Goal: Check status: Check status

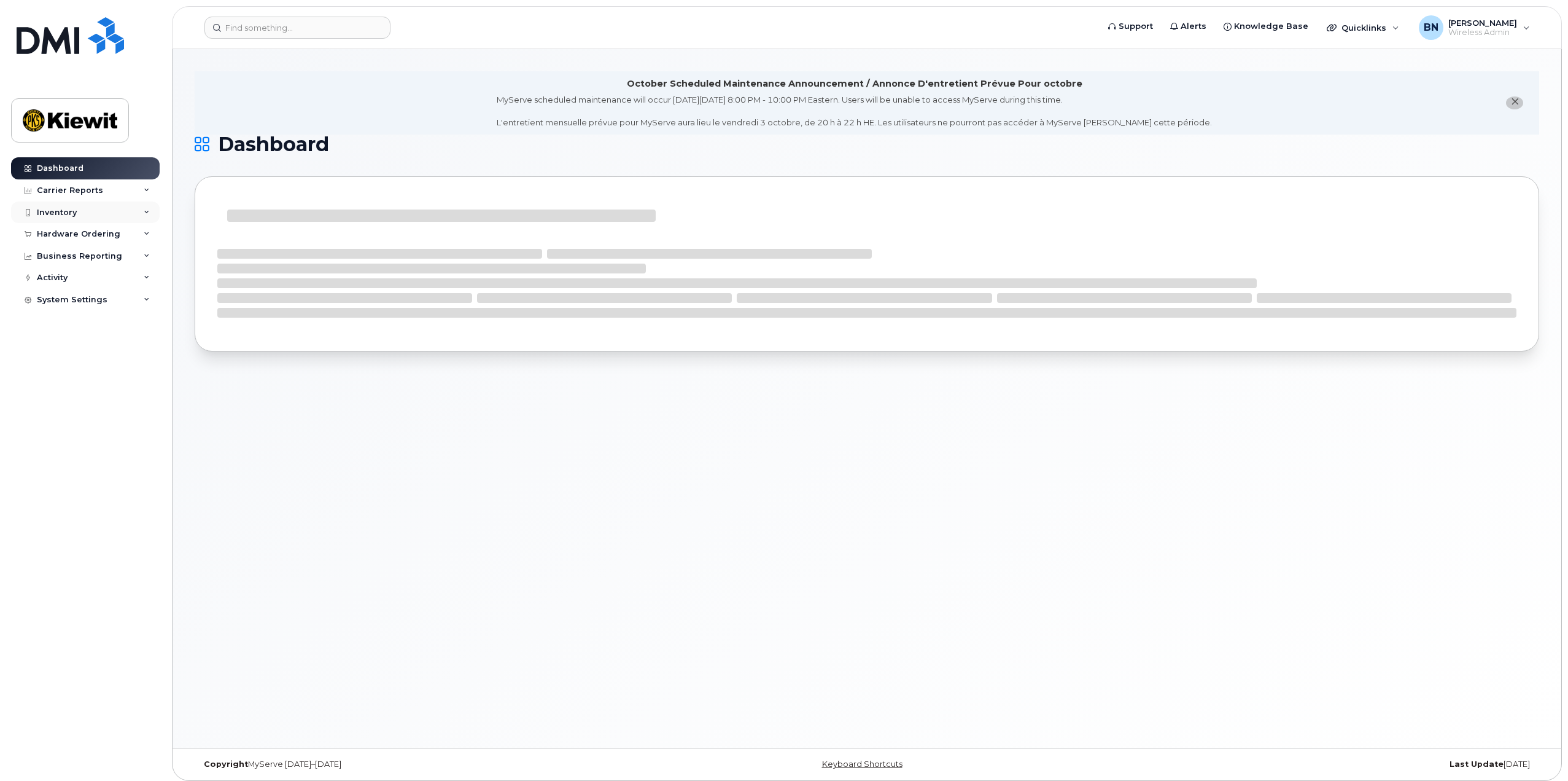
click at [149, 221] on div "Inventory" at bounding box center [85, 213] width 149 height 22
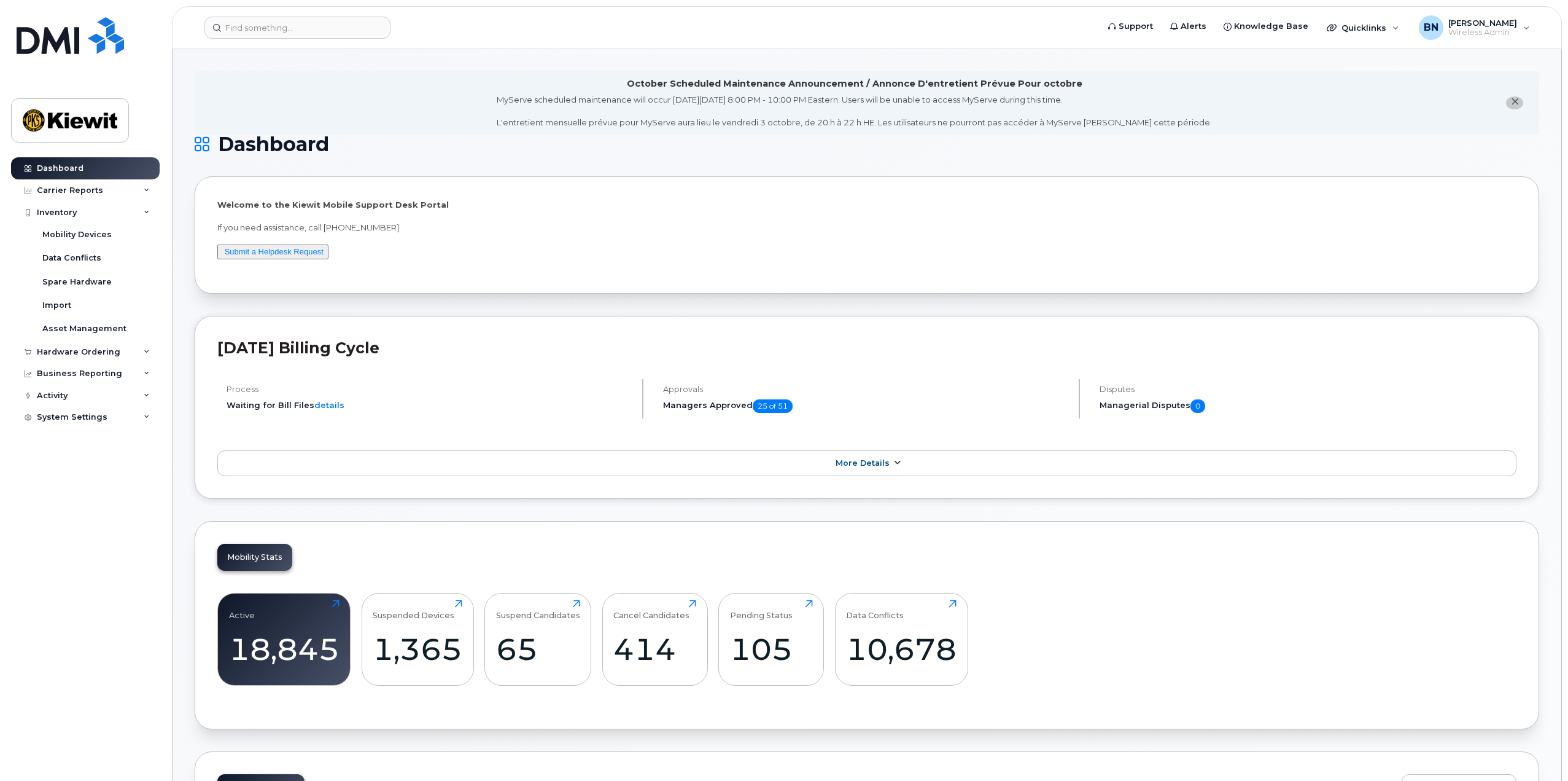
click at [894, 466] on icon at bounding box center [897, 462] width 10 height 8
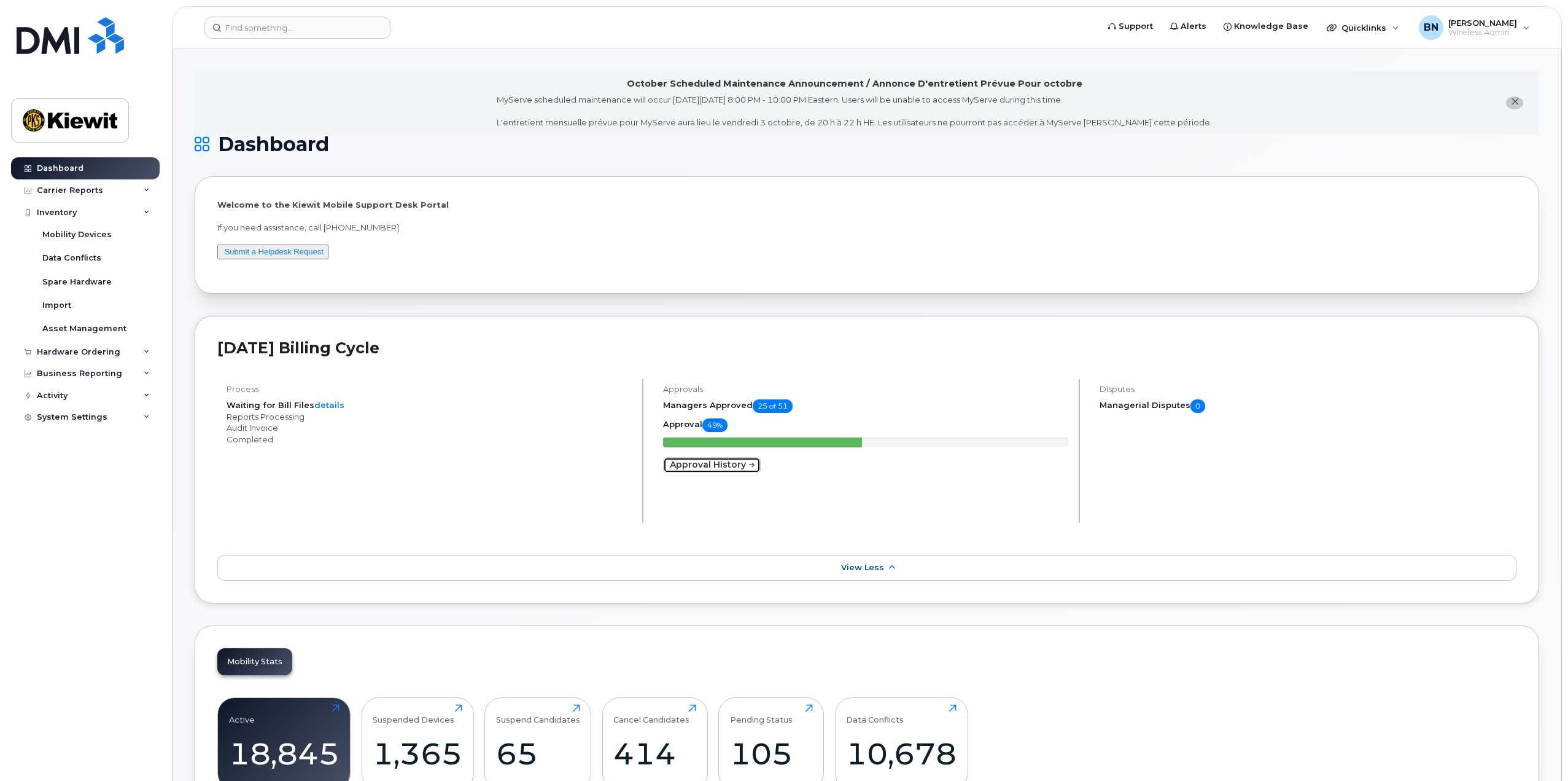
click at [700, 469] on link "Approval History" at bounding box center [712, 465] width 97 height 16
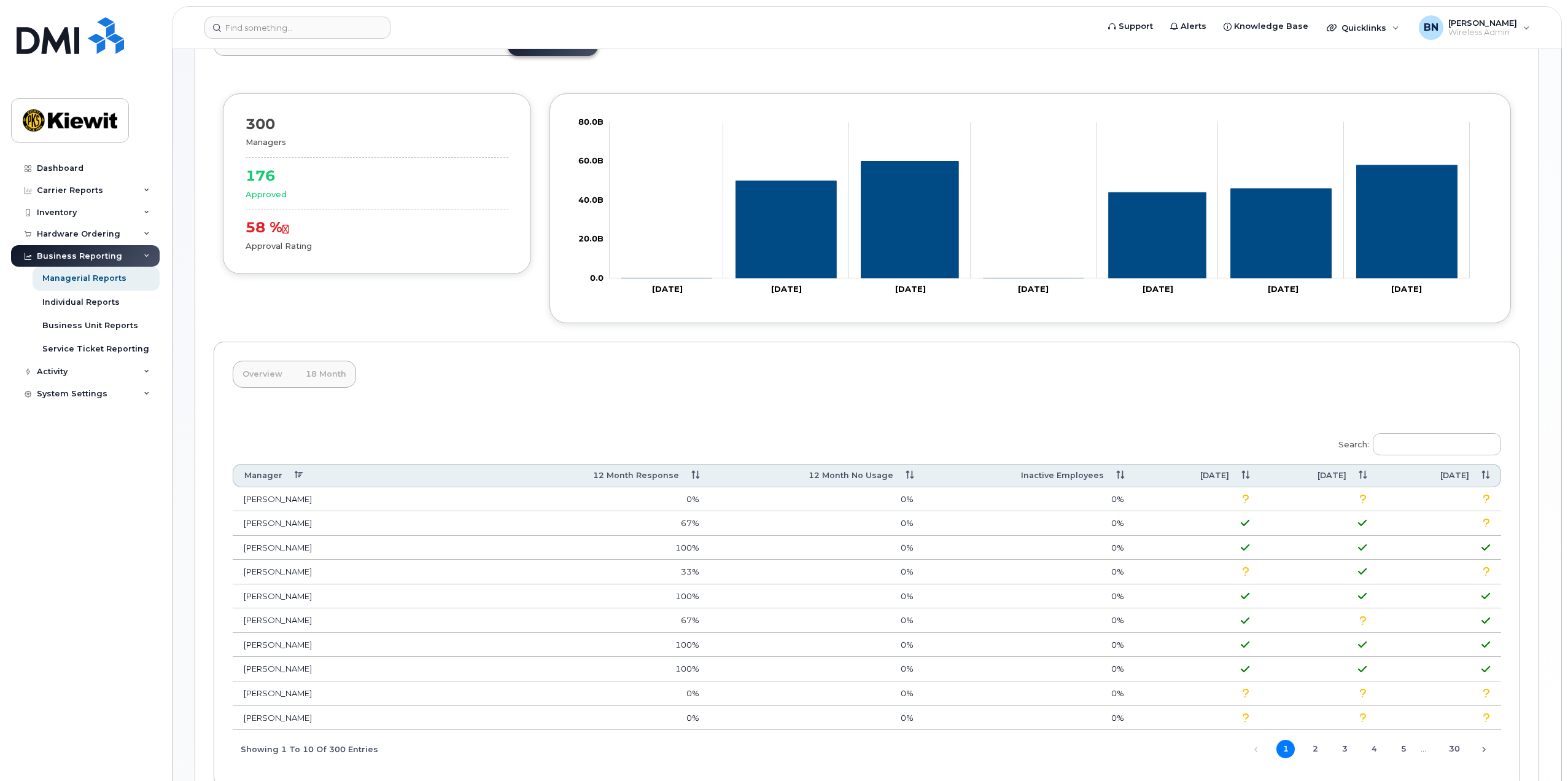
scroll to position [252, 0]
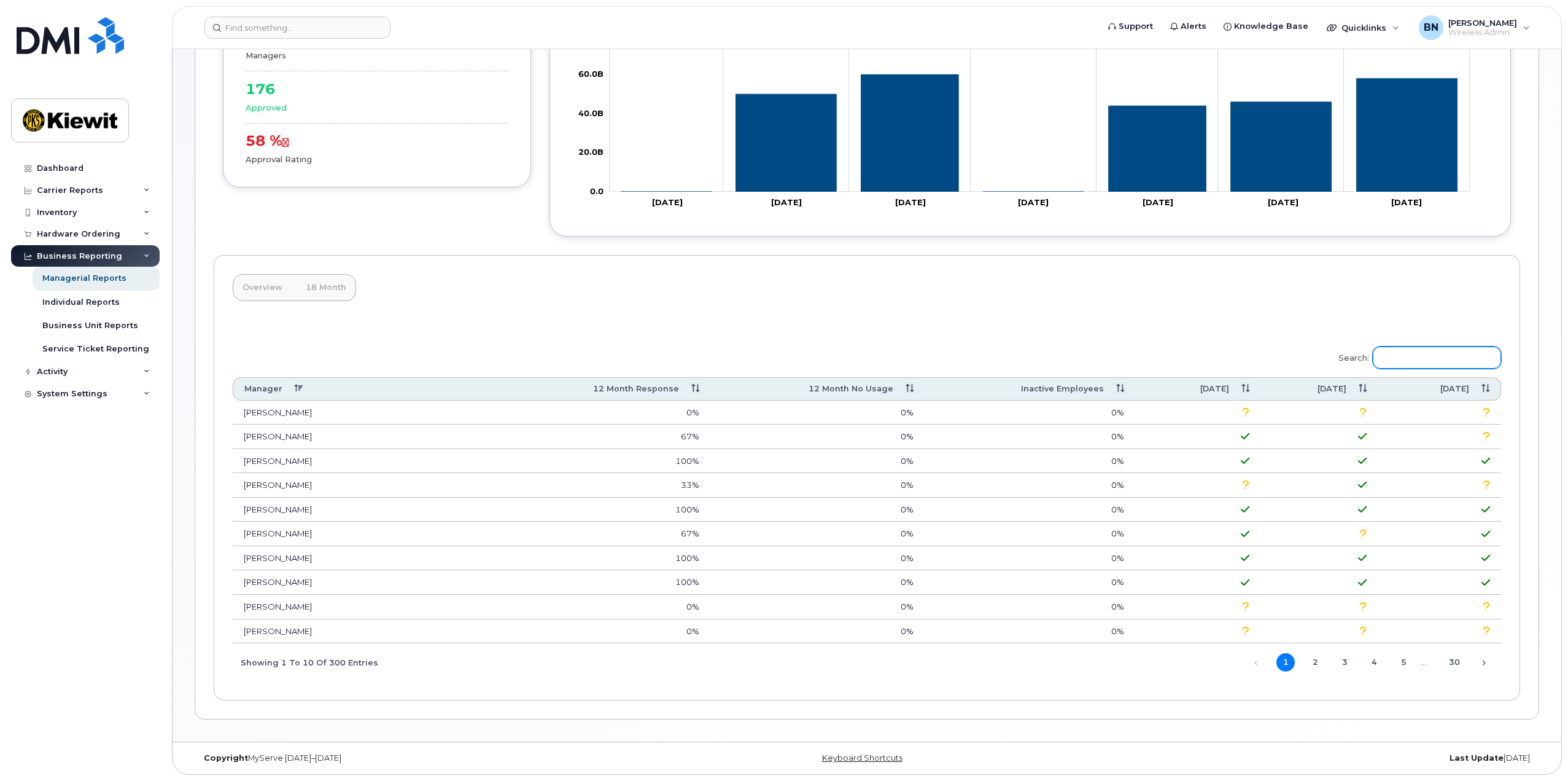
click at [1423, 363] on input "Search:" at bounding box center [1437, 357] width 129 height 22
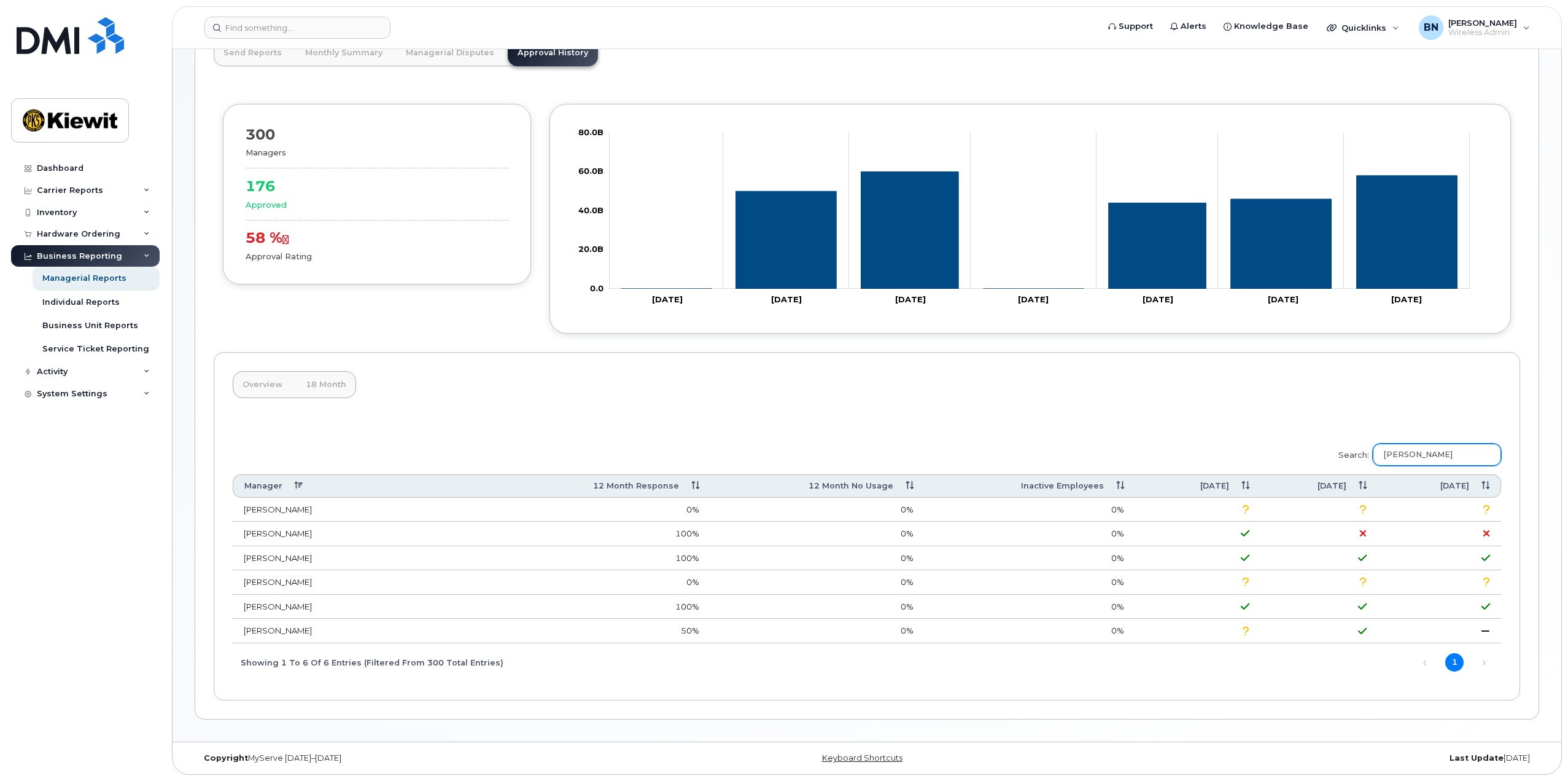
scroll to position [70, 0]
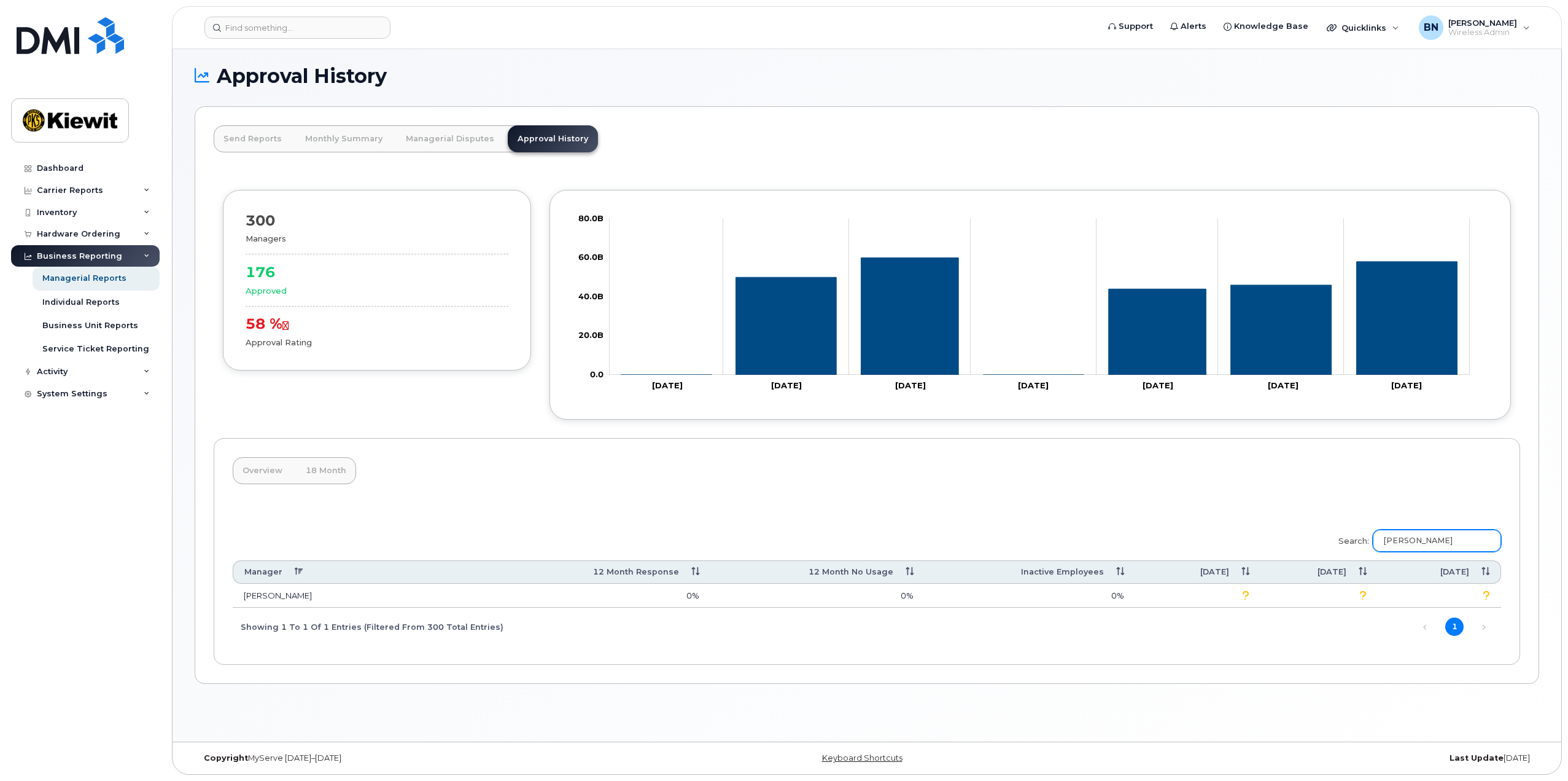
type input "Nichols"
click at [325, 138] on link "Monthly Summary" at bounding box center [344, 138] width 97 height 27
click at [229, 131] on link "Send Reports" at bounding box center [252, 138] width 78 height 27
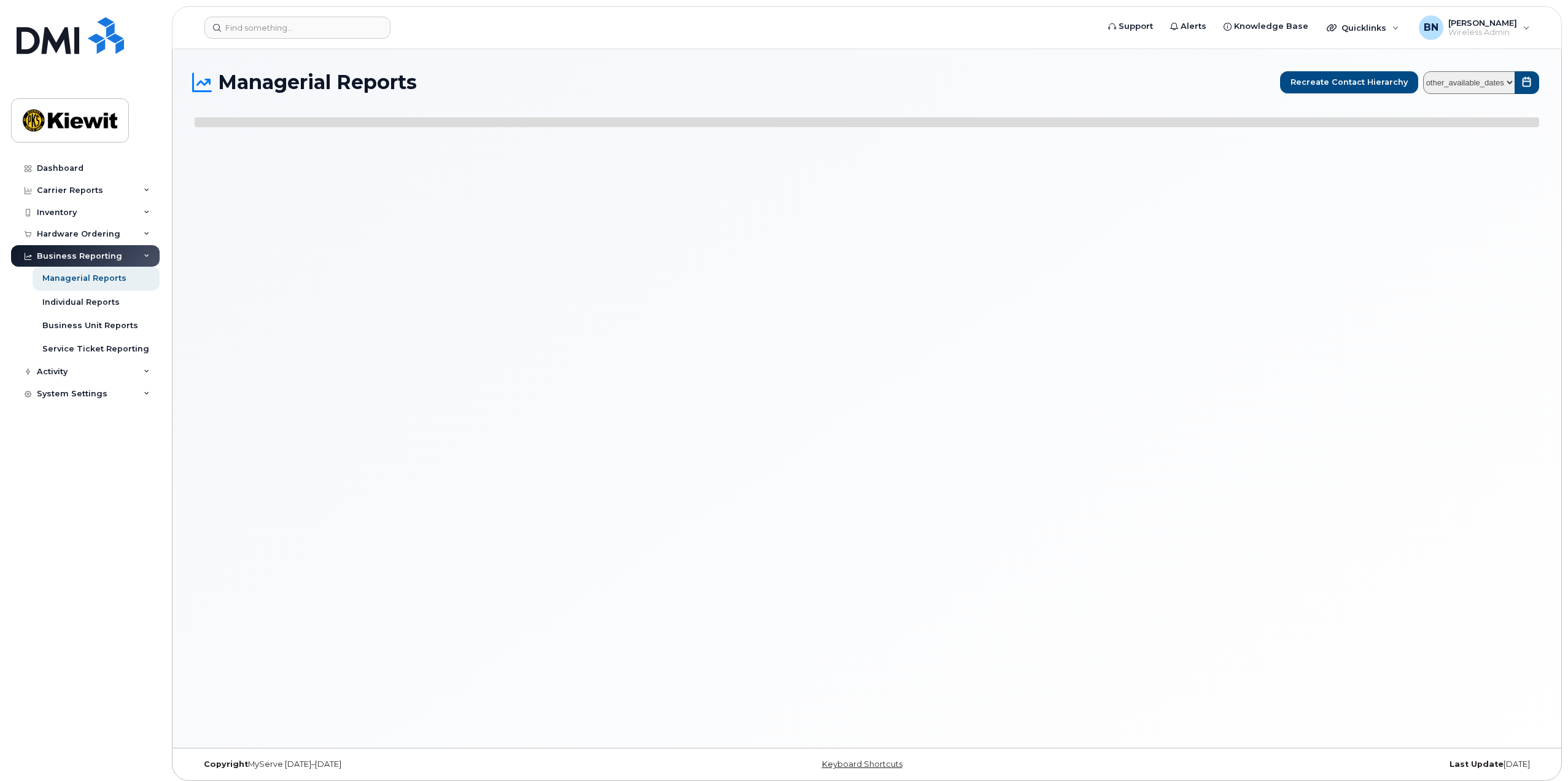
select select
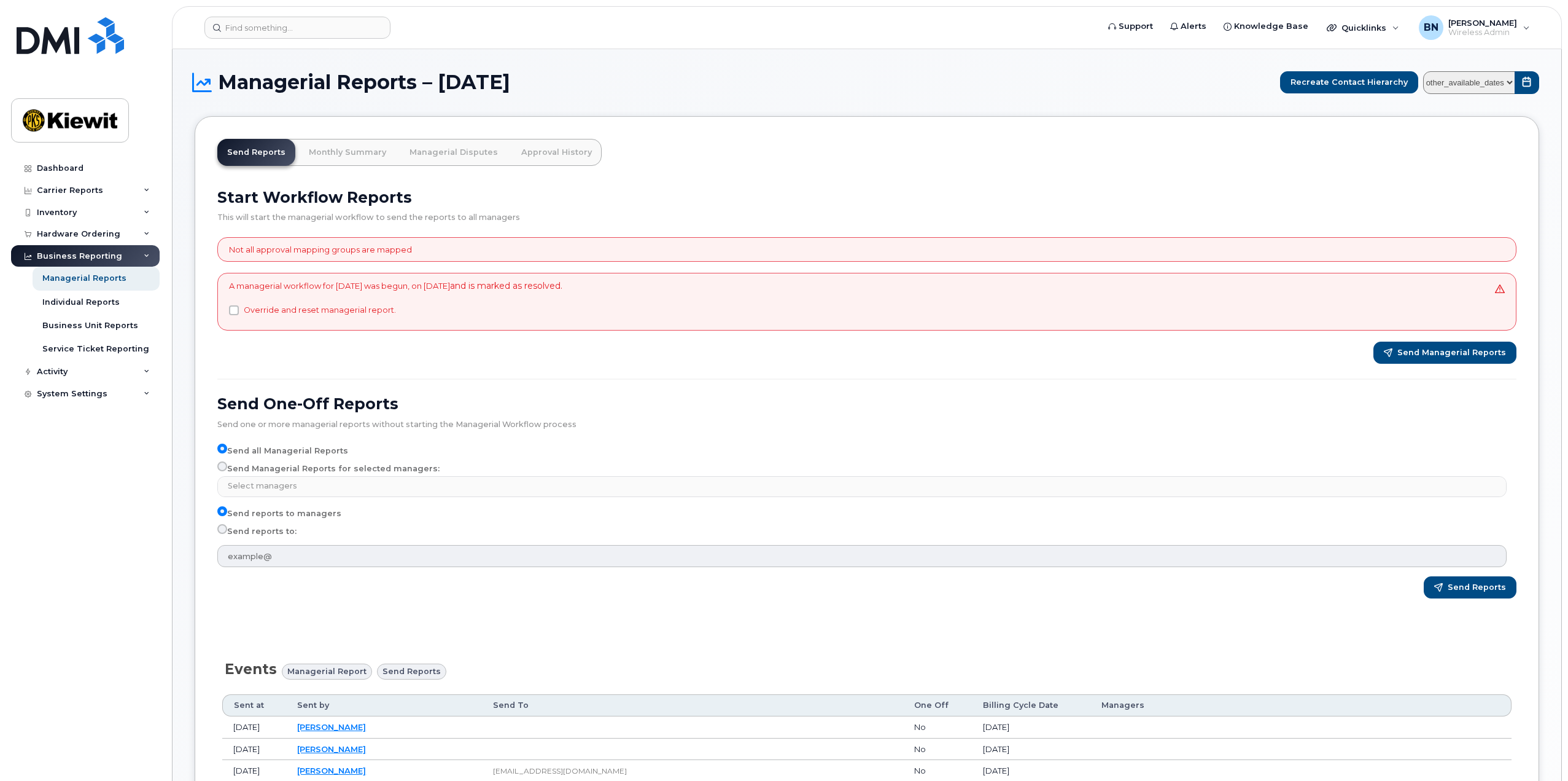
click at [230, 466] on label "Send Managerial Reports for selected managers:" at bounding box center [329, 468] width 222 height 15
click at [227, 466] on input "Send Managerial Reports for selected managers:" at bounding box center [222, 466] width 10 height 10
radio input "true"
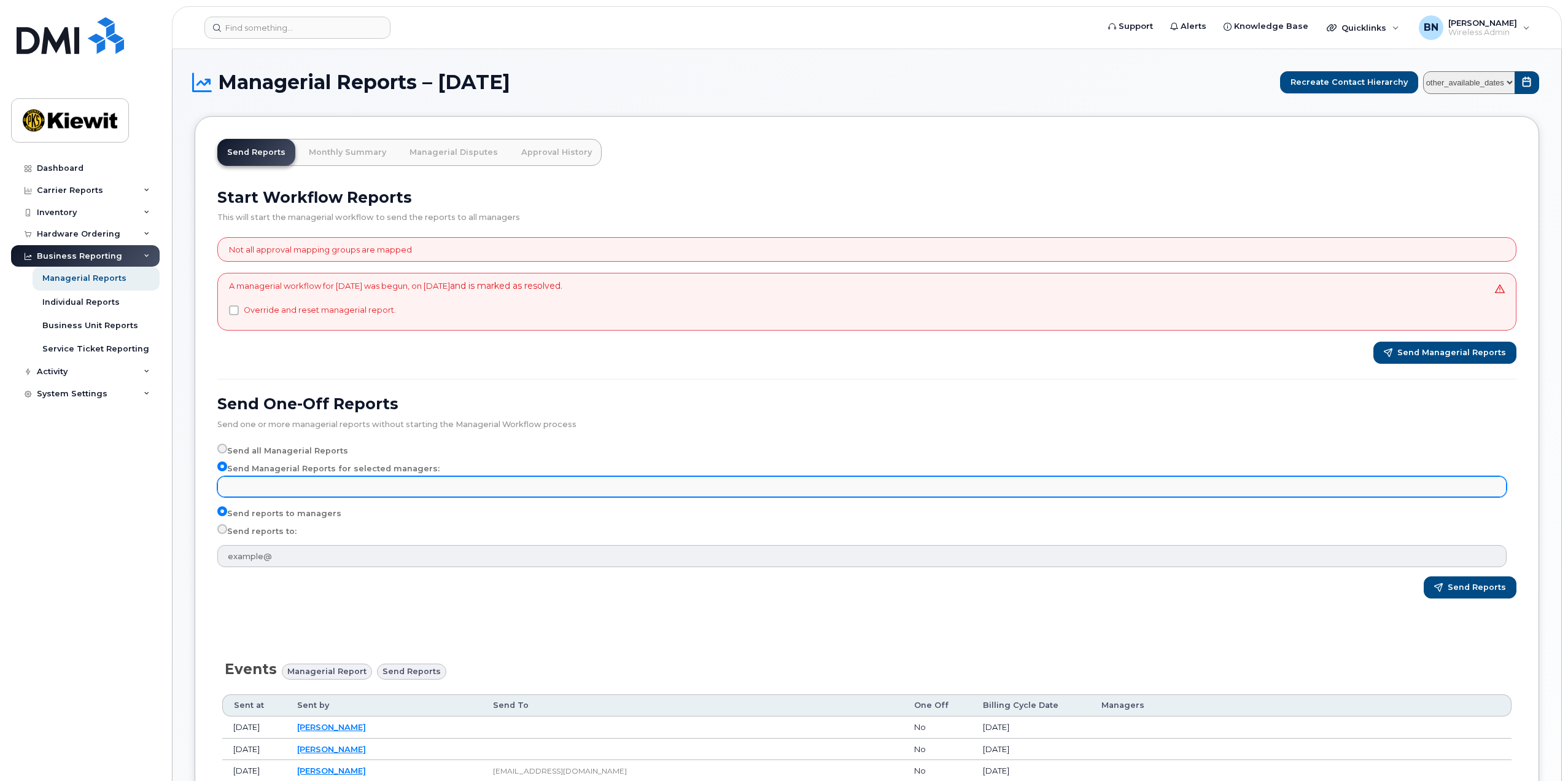
click at [234, 482] on input "text" at bounding box center [863, 485] width 1278 height 17
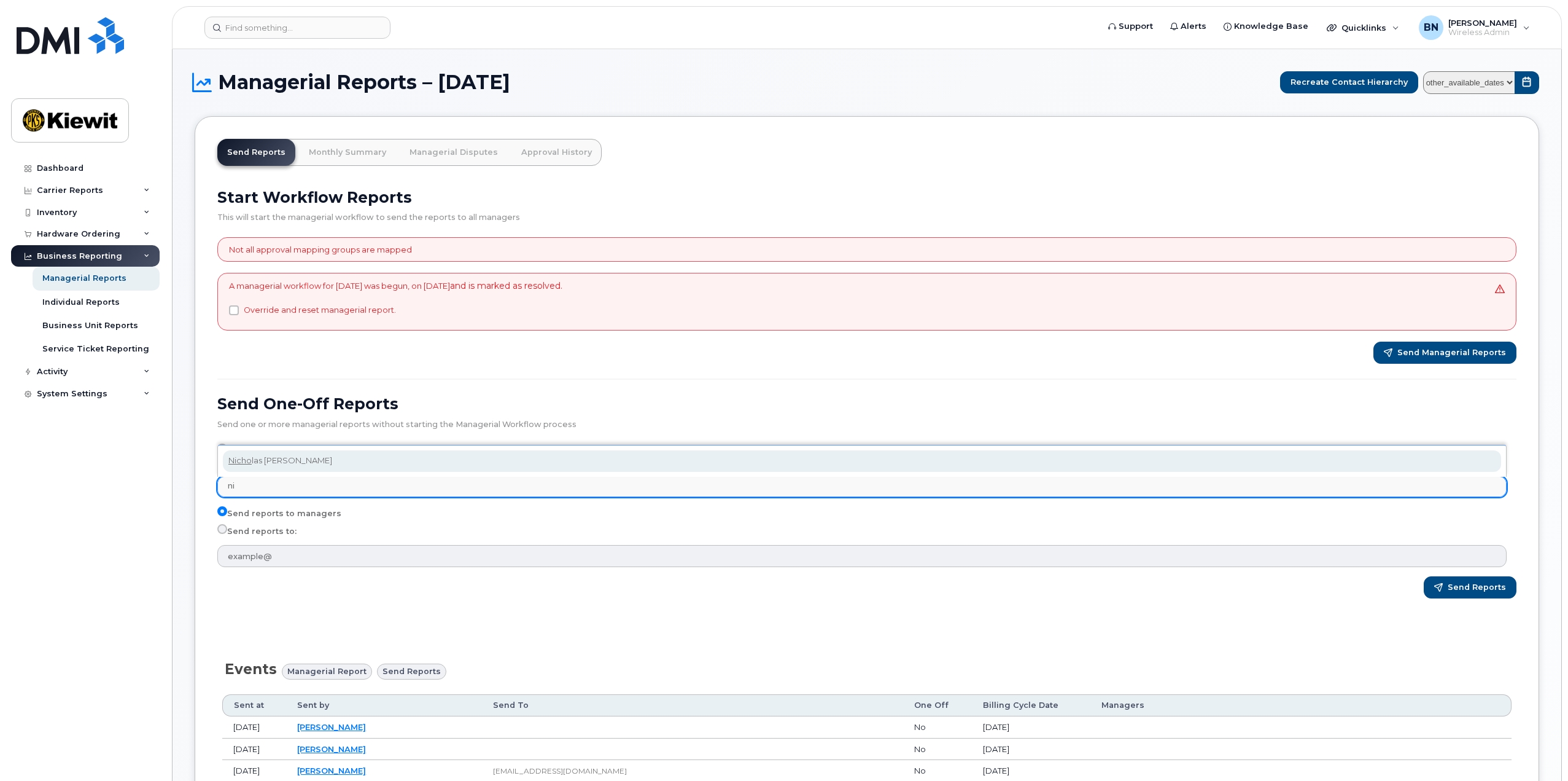
type input "n"
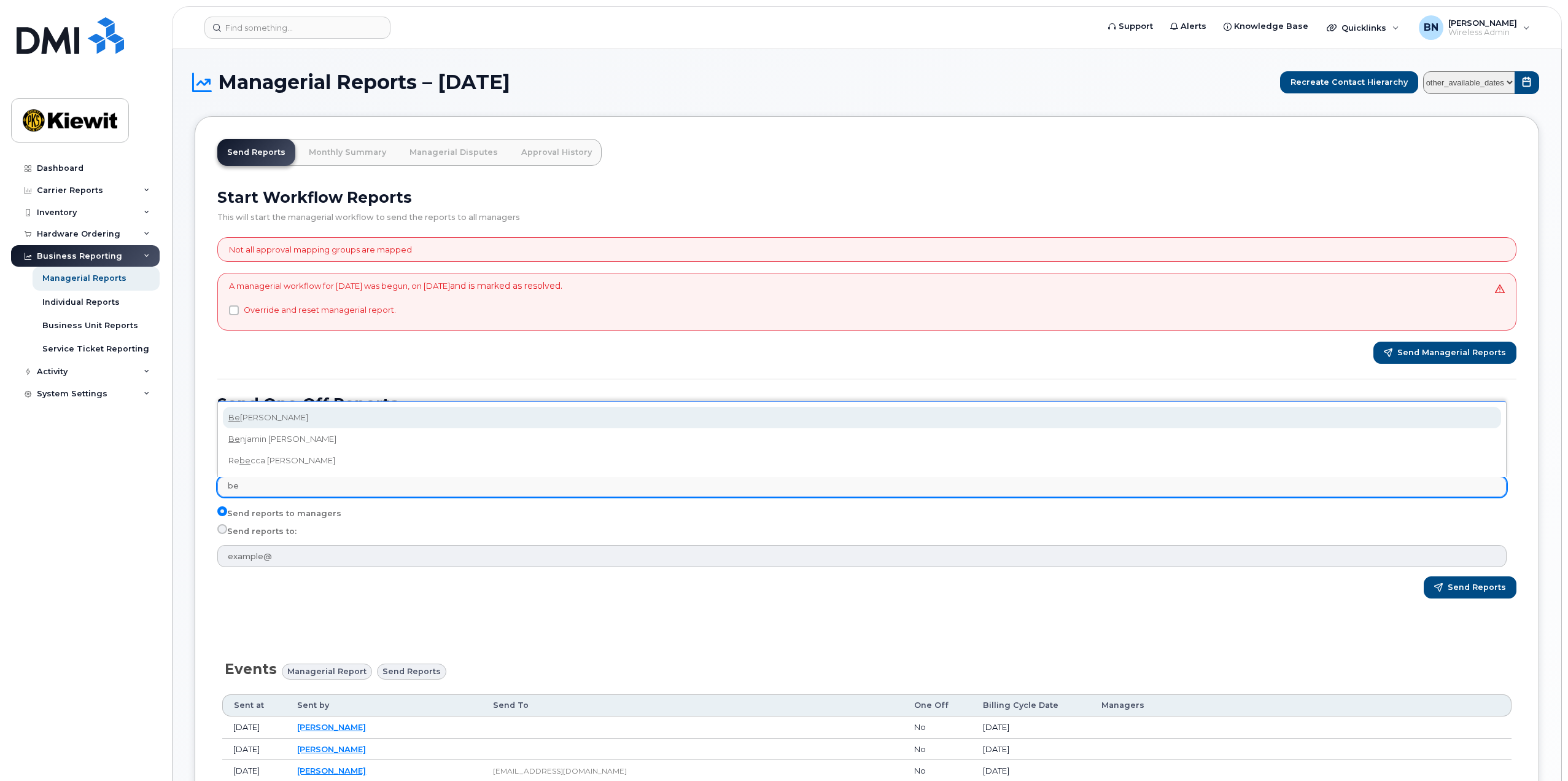
type input "b"
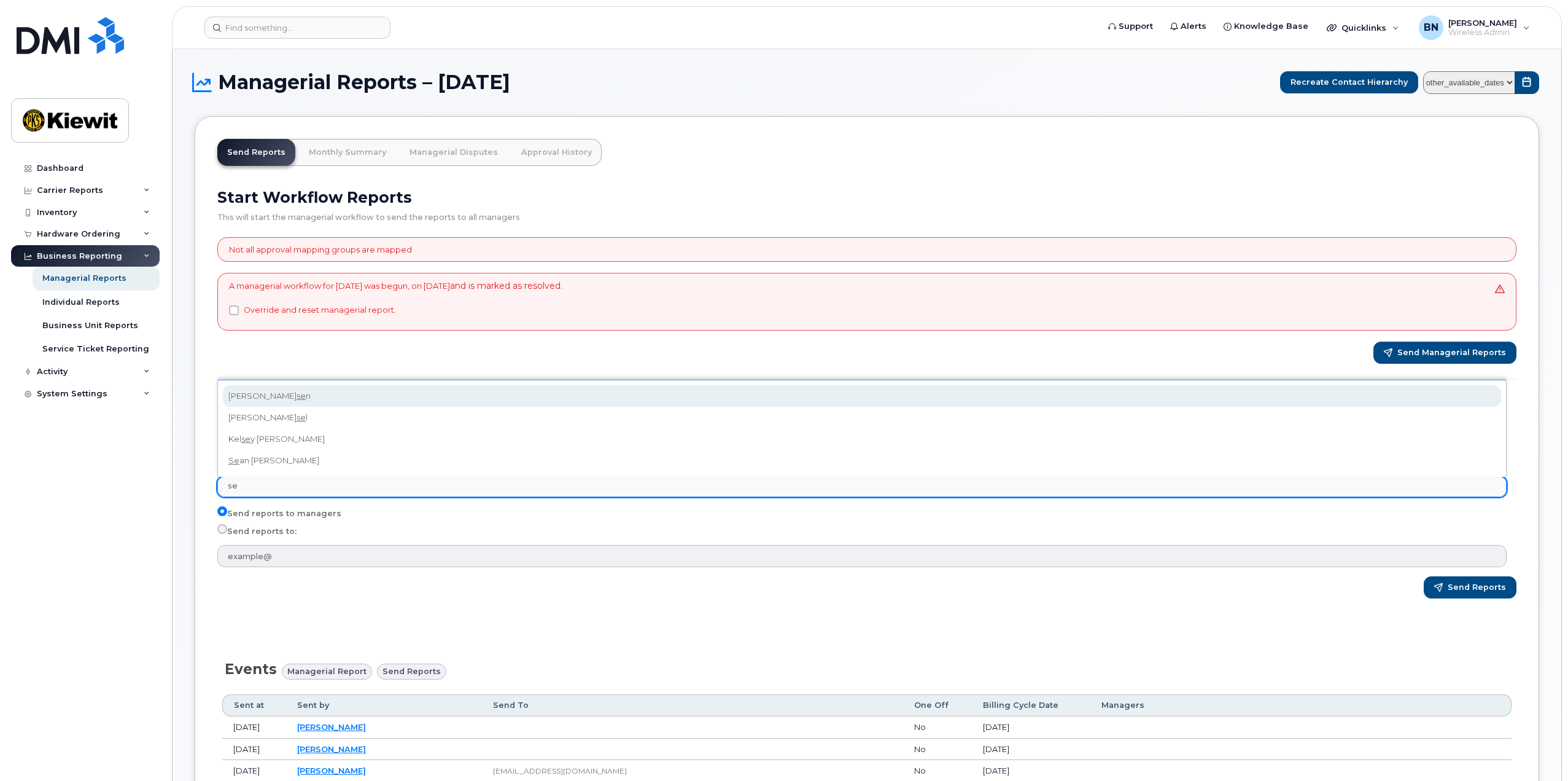
type input "s"
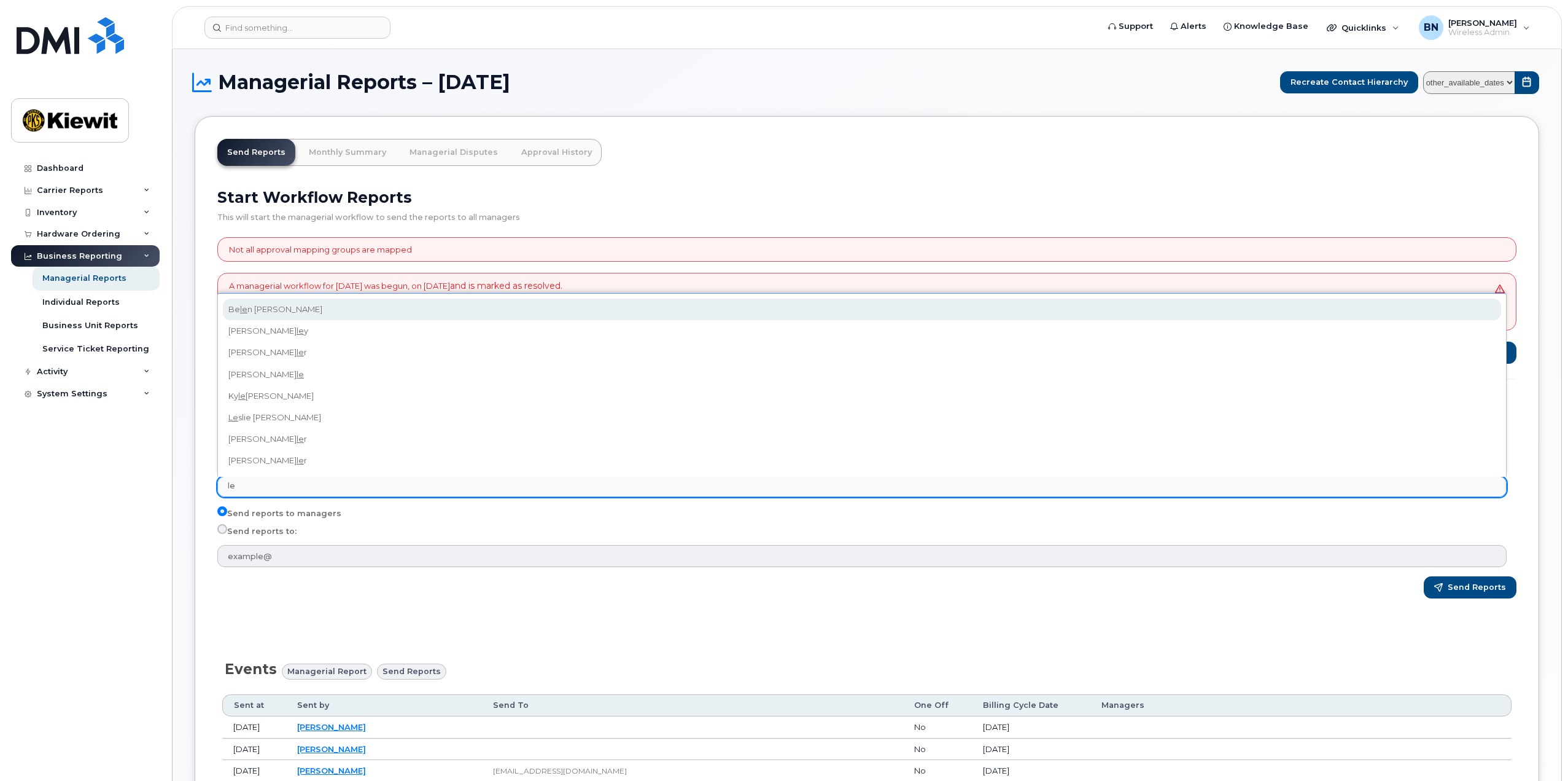
type input "l"
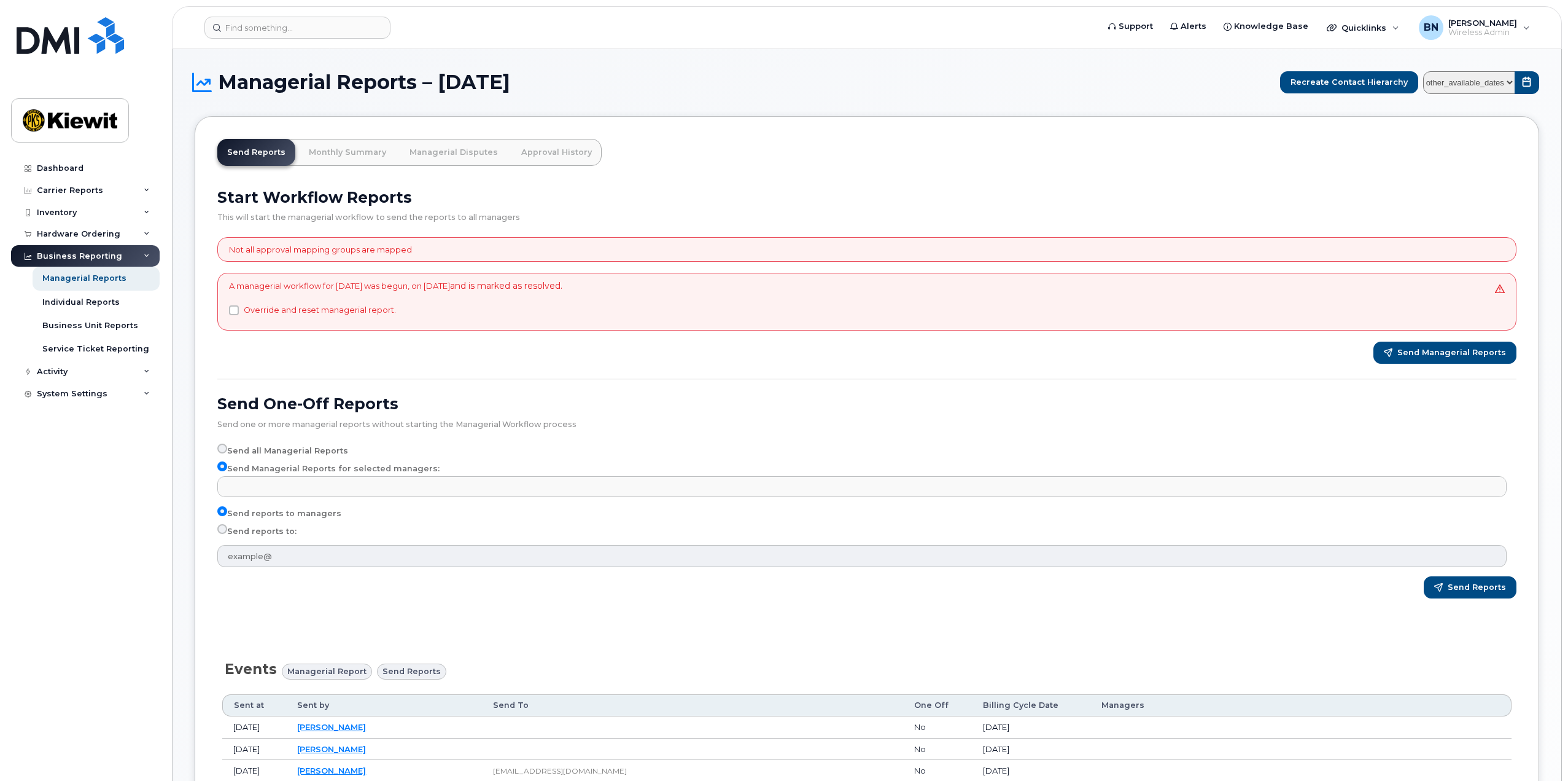
type input "Select managers"
click at [224, 533] on input "Send reports to:" at bounding box center [222, 529] width 10 height 10
radio input "true"
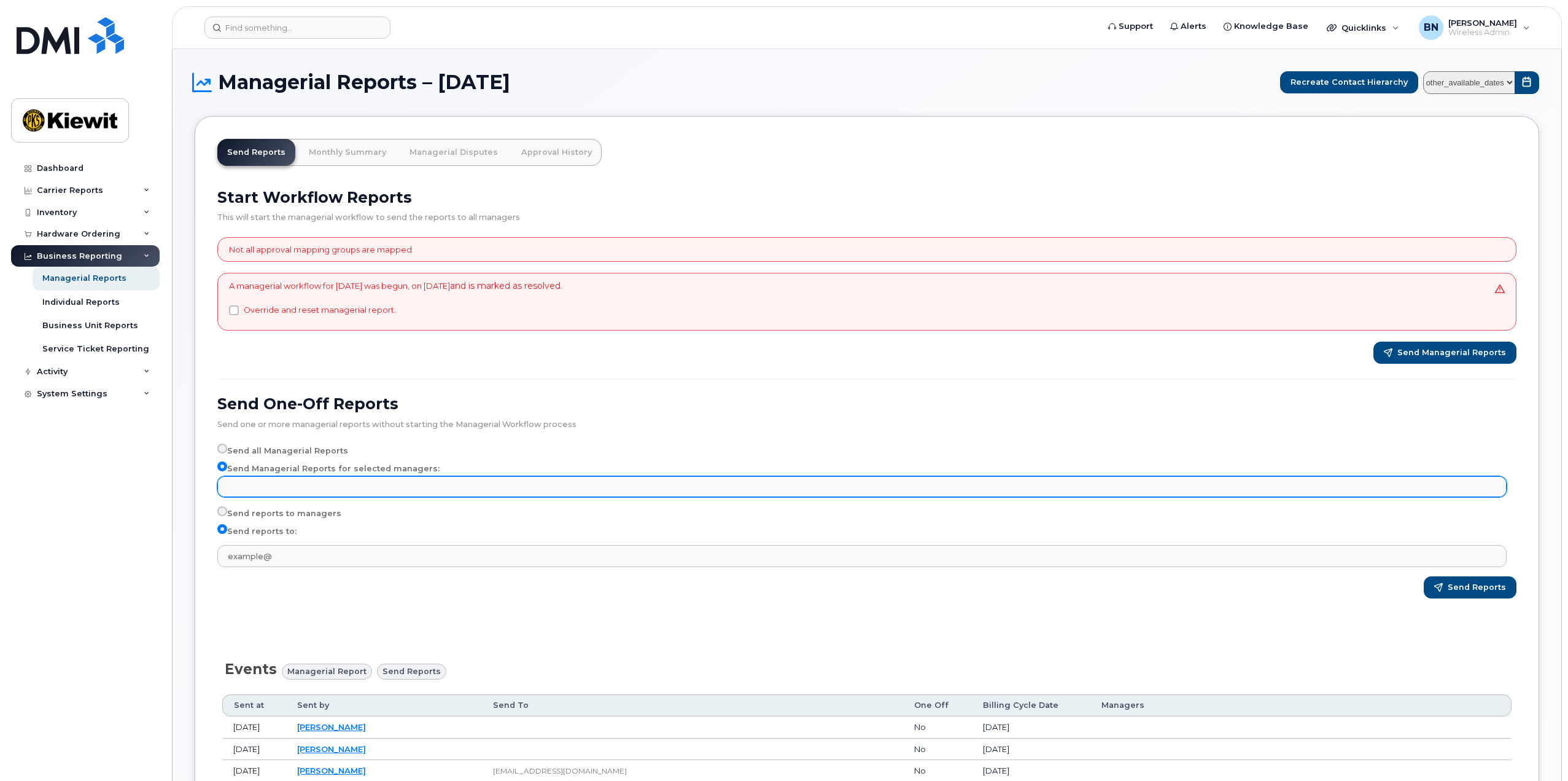
click at [282, 487] on input "text" at bounding box center [863, 485] width 1278 height 17
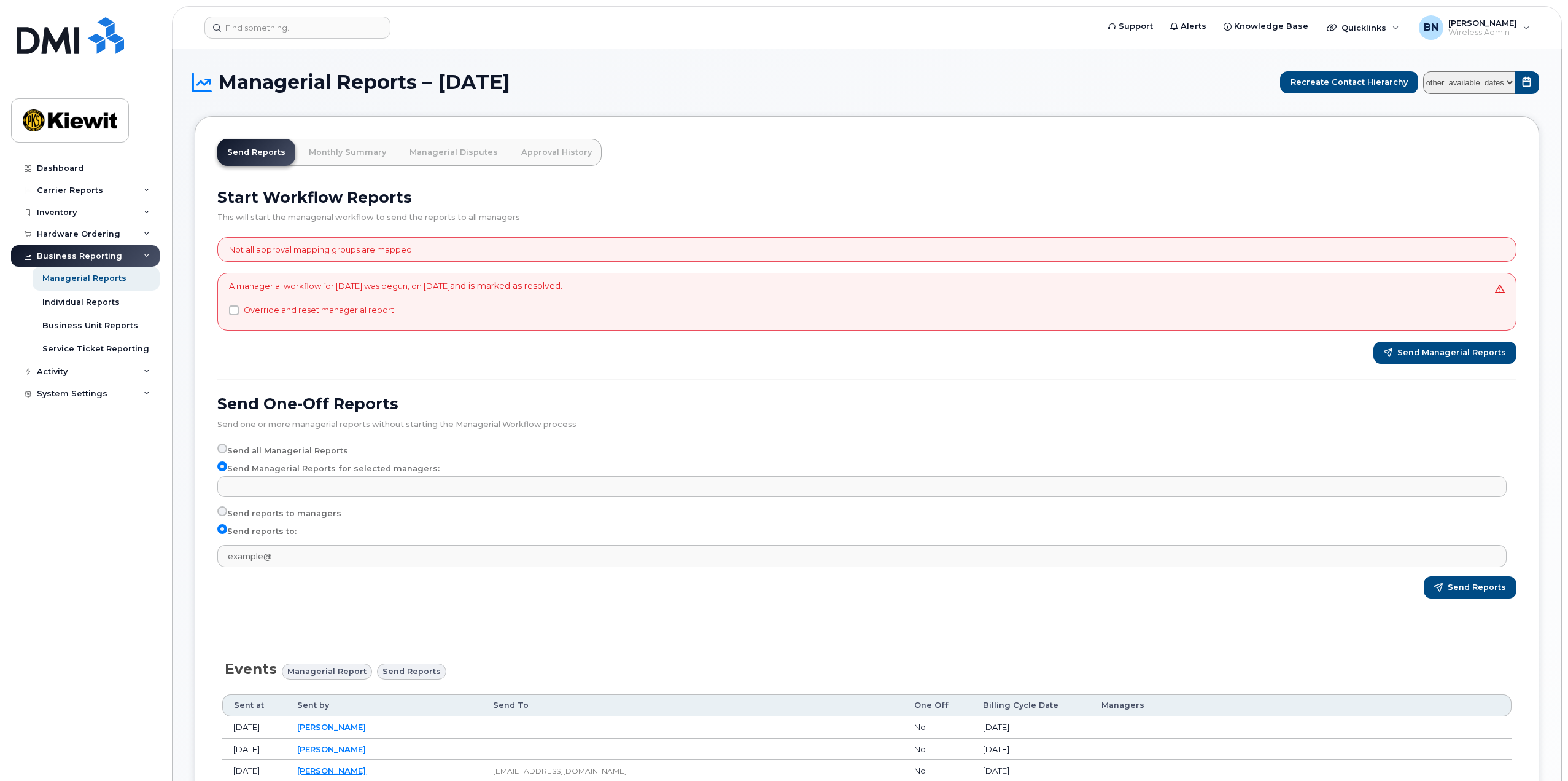
type input "Select managers"
click at [284, 572] on form "Send One-Off Reports Send one or more managerial reports without starting the M…" at bounding box center [867, 496] width 1299 height 204
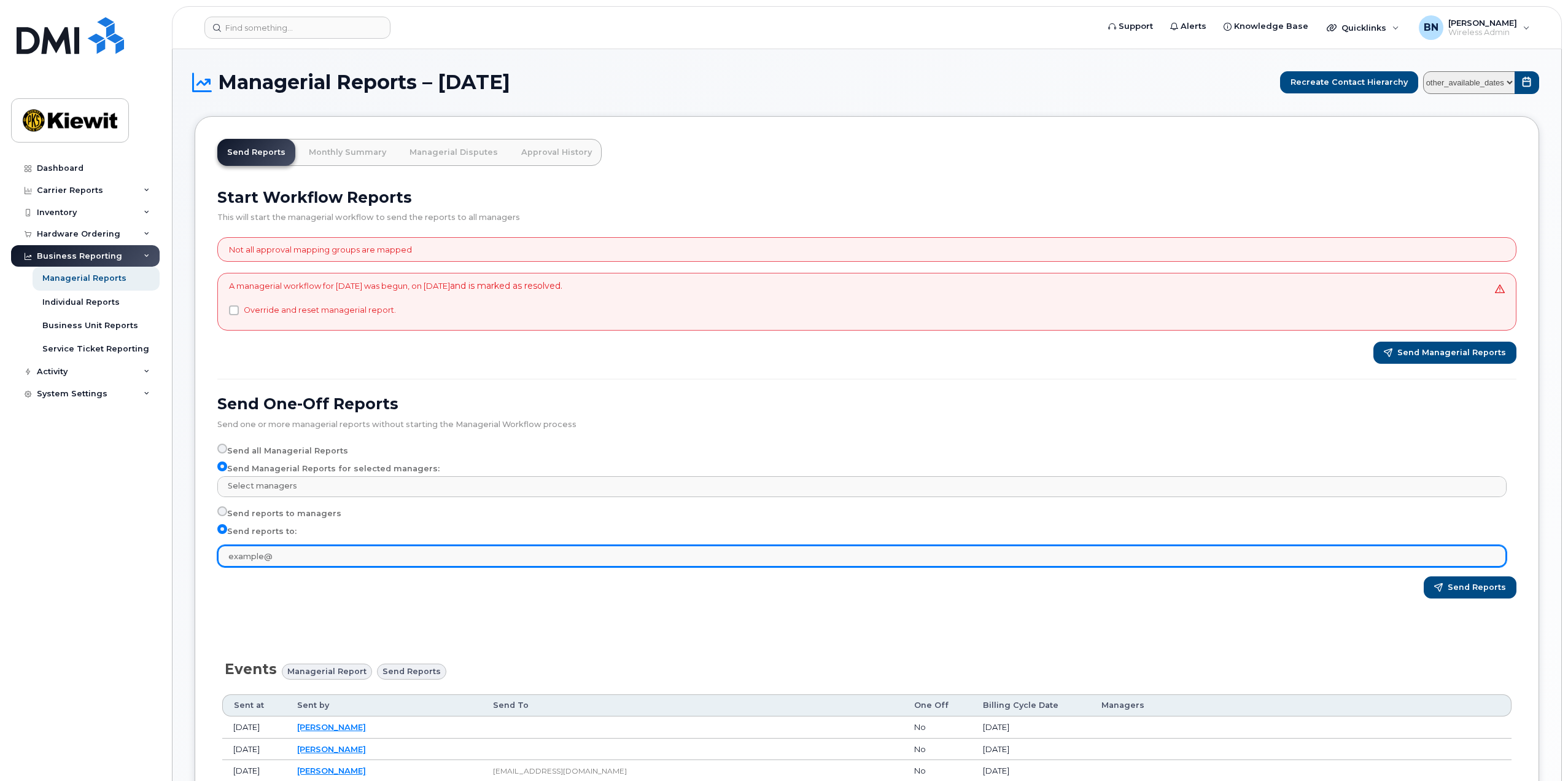
click at [281, 563] on input "text" at bounding box center [862, 556] width 1289 height 22
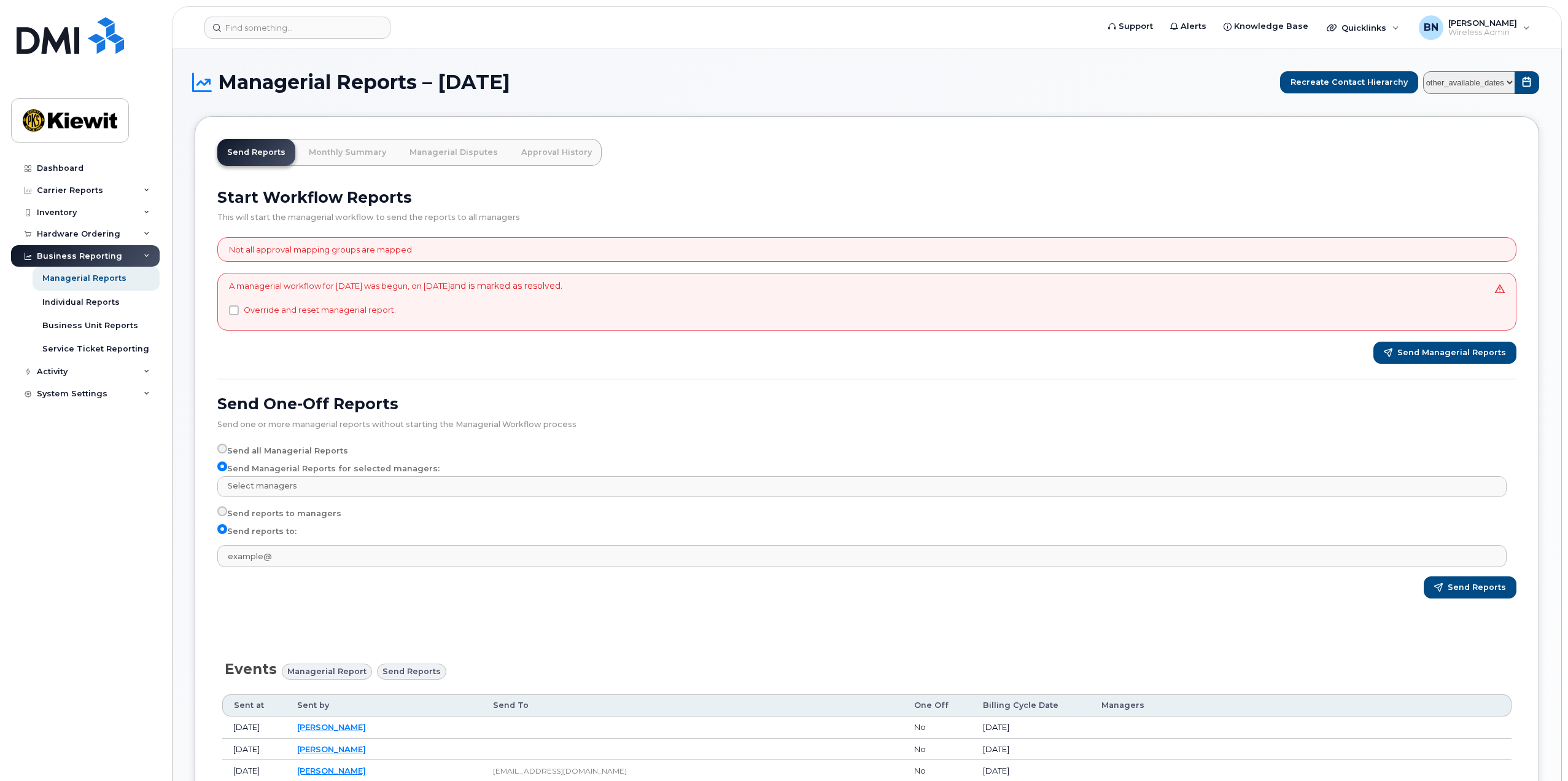
click at [228, 590] on div "Send Reports" at bounding box center [867, 588] width 1299 height 22
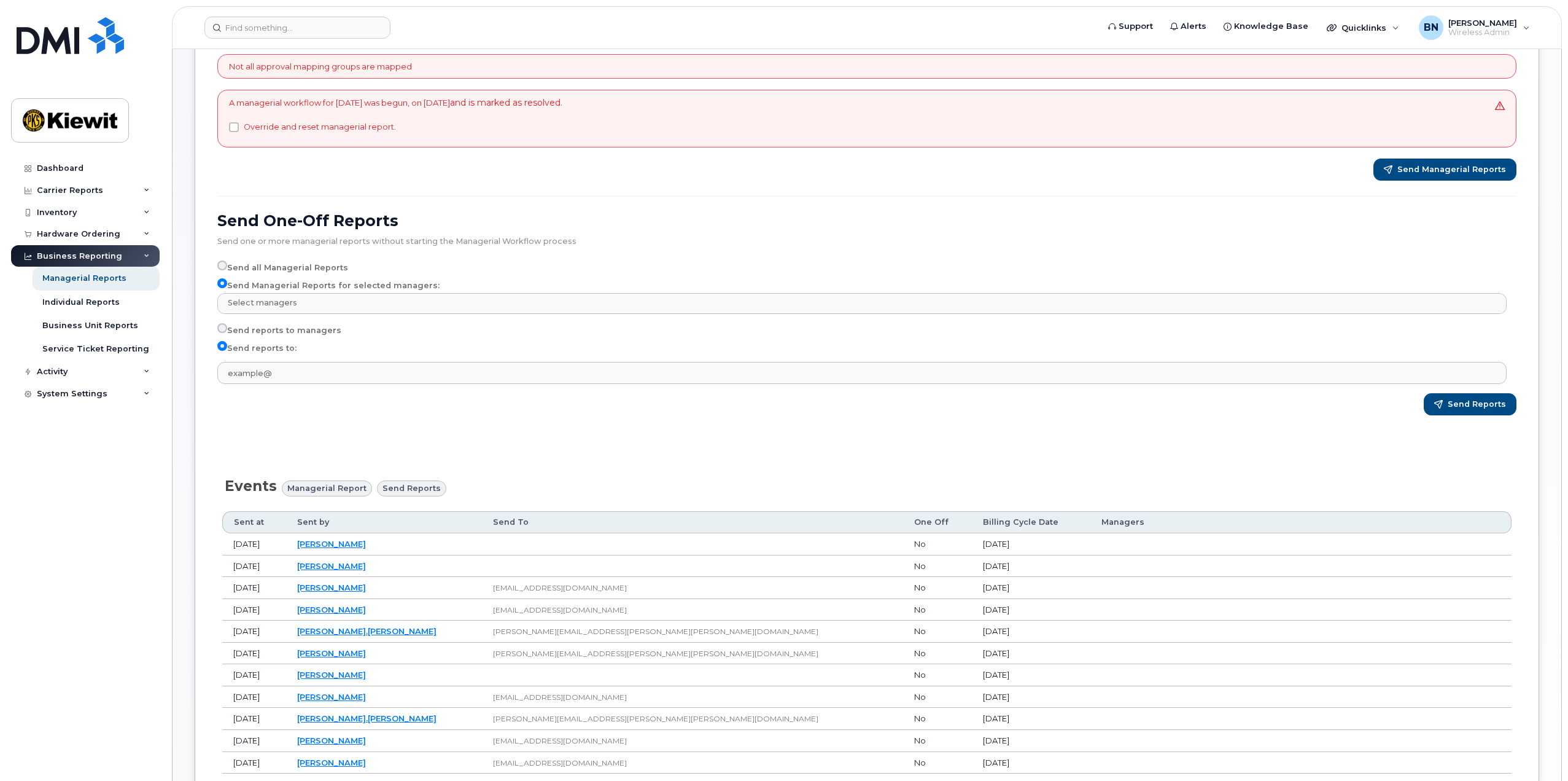
scroll to position [184, 0]
click at [99, 202] on div "Inventory" at bounding box center [85, 213] width 149 height 22
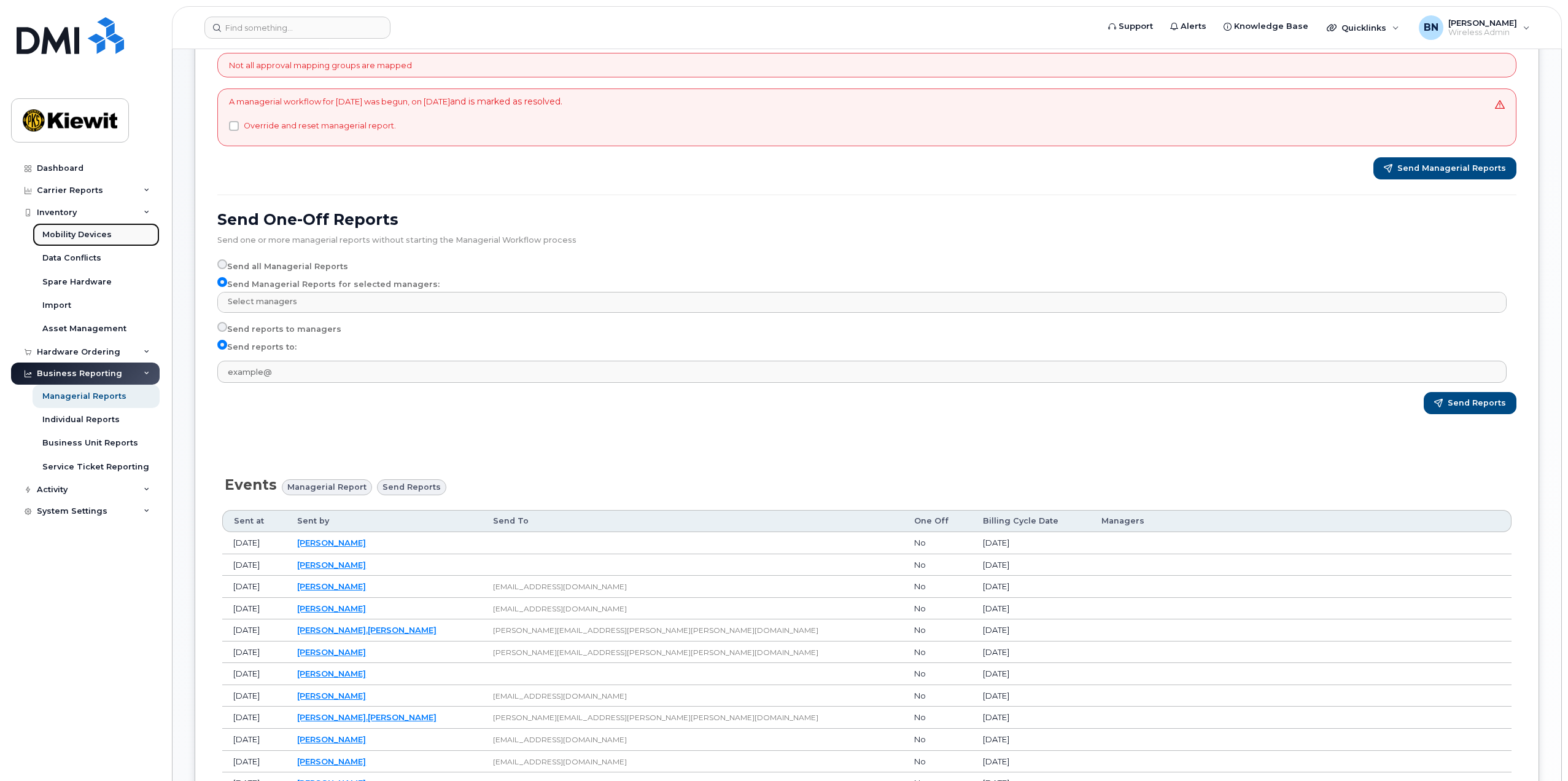
click at [83, 236] on div "Mobility Devices" at bounding box center [77, 234] width 70 height 11
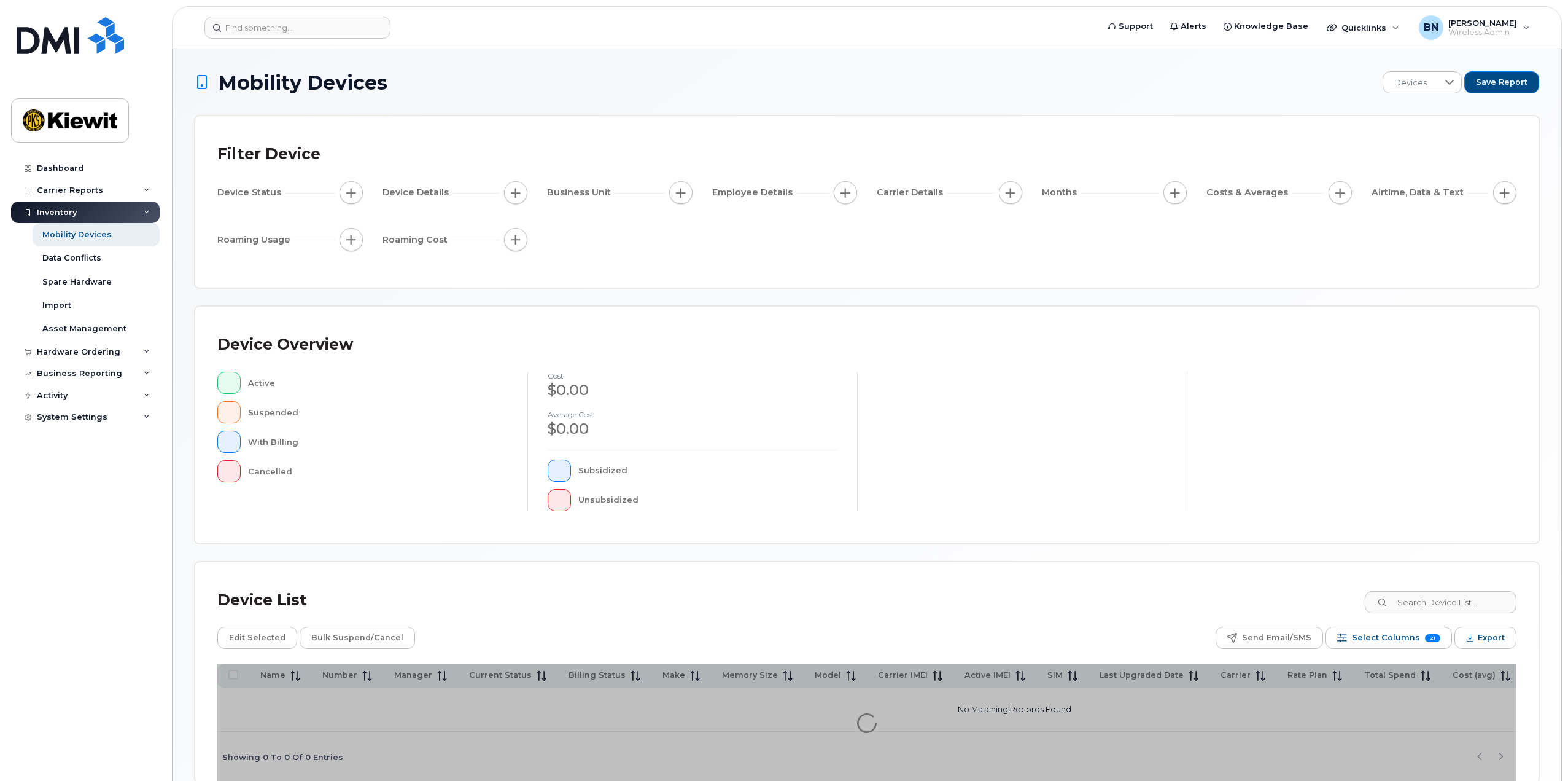
click at [1454, 619] on div "Device List Edit Selected Bulk Suspend/Cancel Send Email/SMS Select Columns 21 …" at bounding box center [867, 683] width 1299 height 198
click at [1452, 606] on input at bounding box center [1440, 602] width 153 height 22
type input "2532941112"
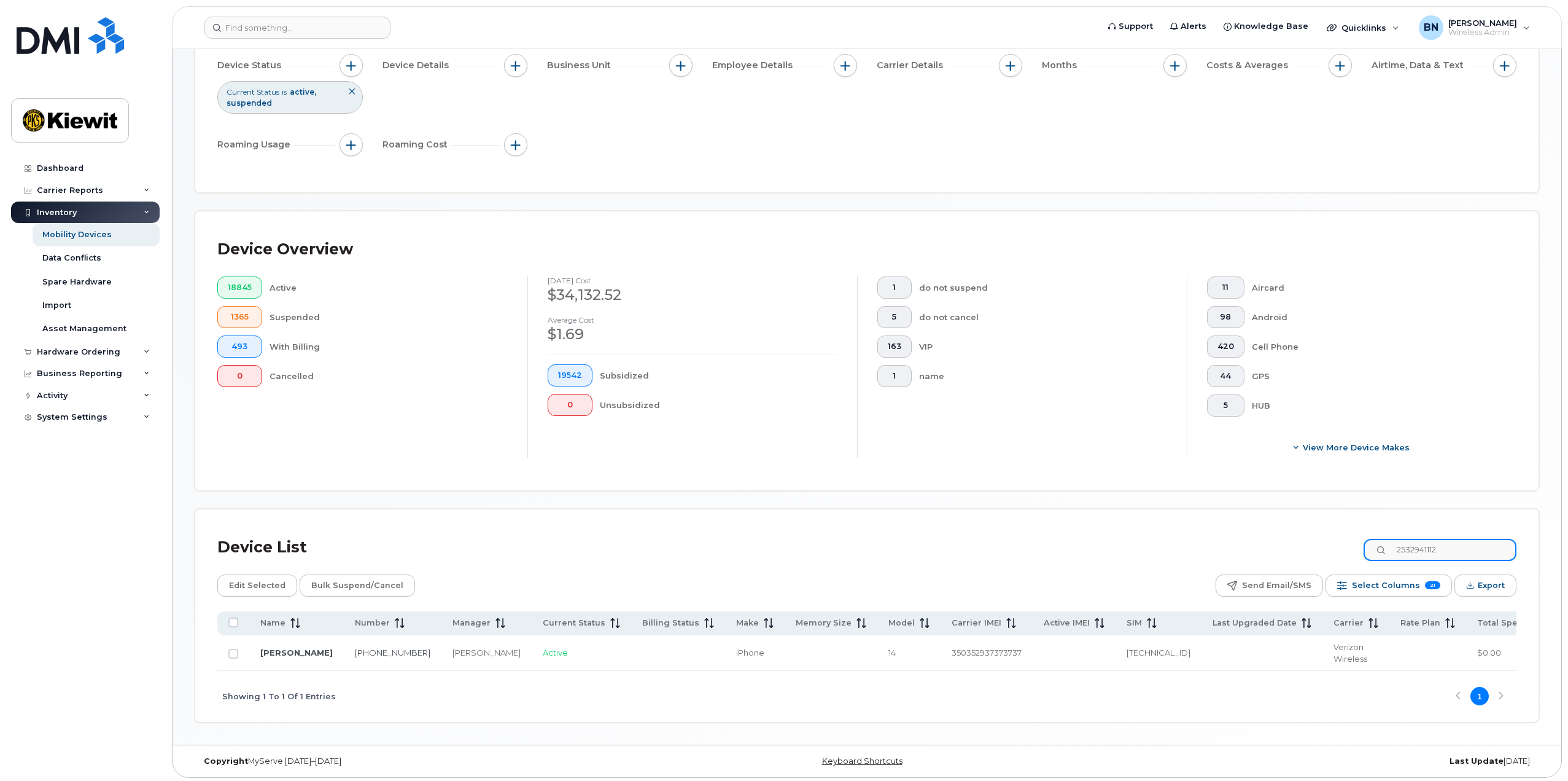
scroll to position [134, 0]
click at [344, 647] on td "253-294-1112" at bounding box center [393, 650] width 97 height 35
click at [287, 647] on link "BENJAMIN NICHOLS" at bounding box center [297, 650] width 72 height 10
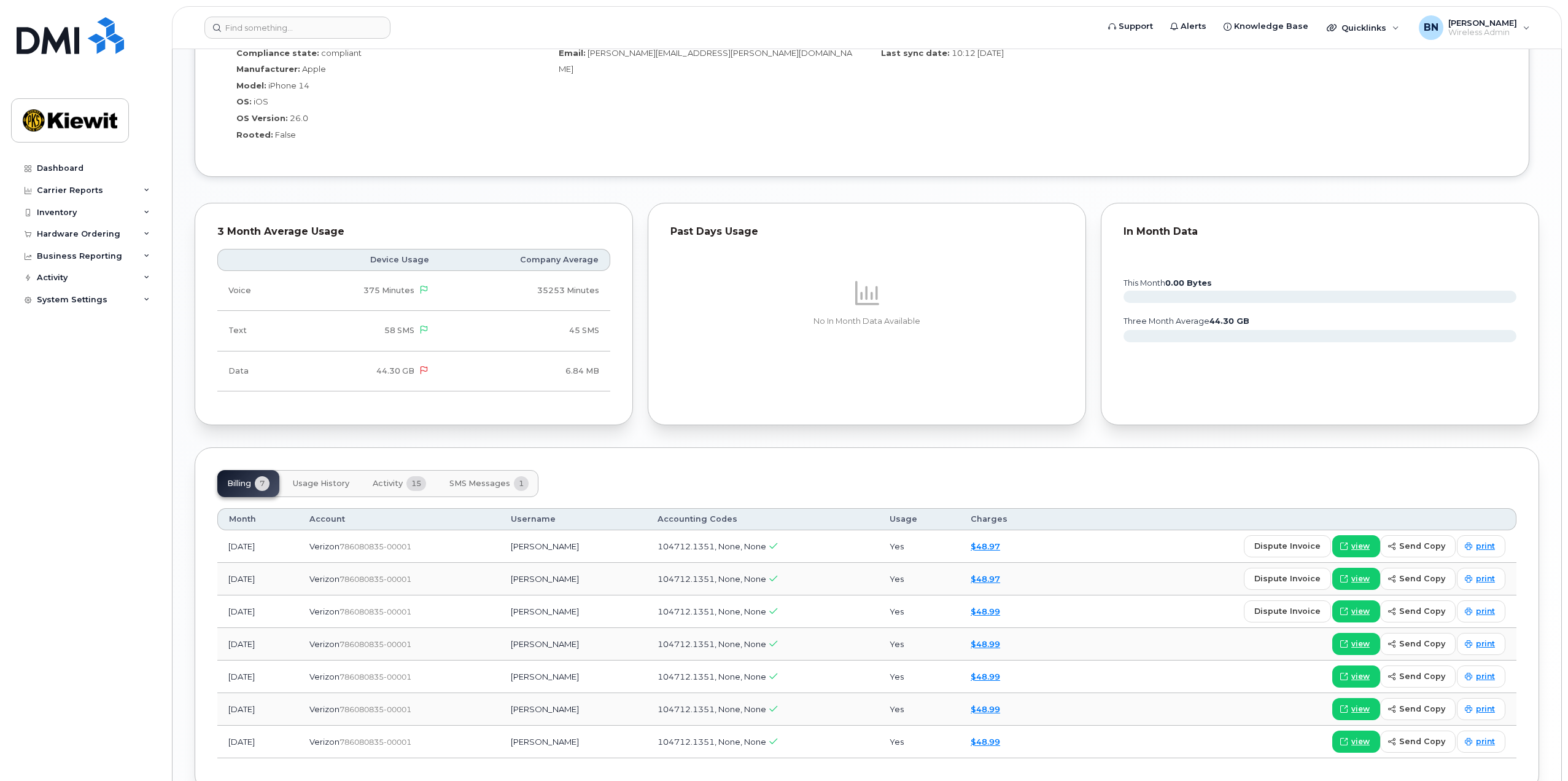
scroll to position [1106, 0]
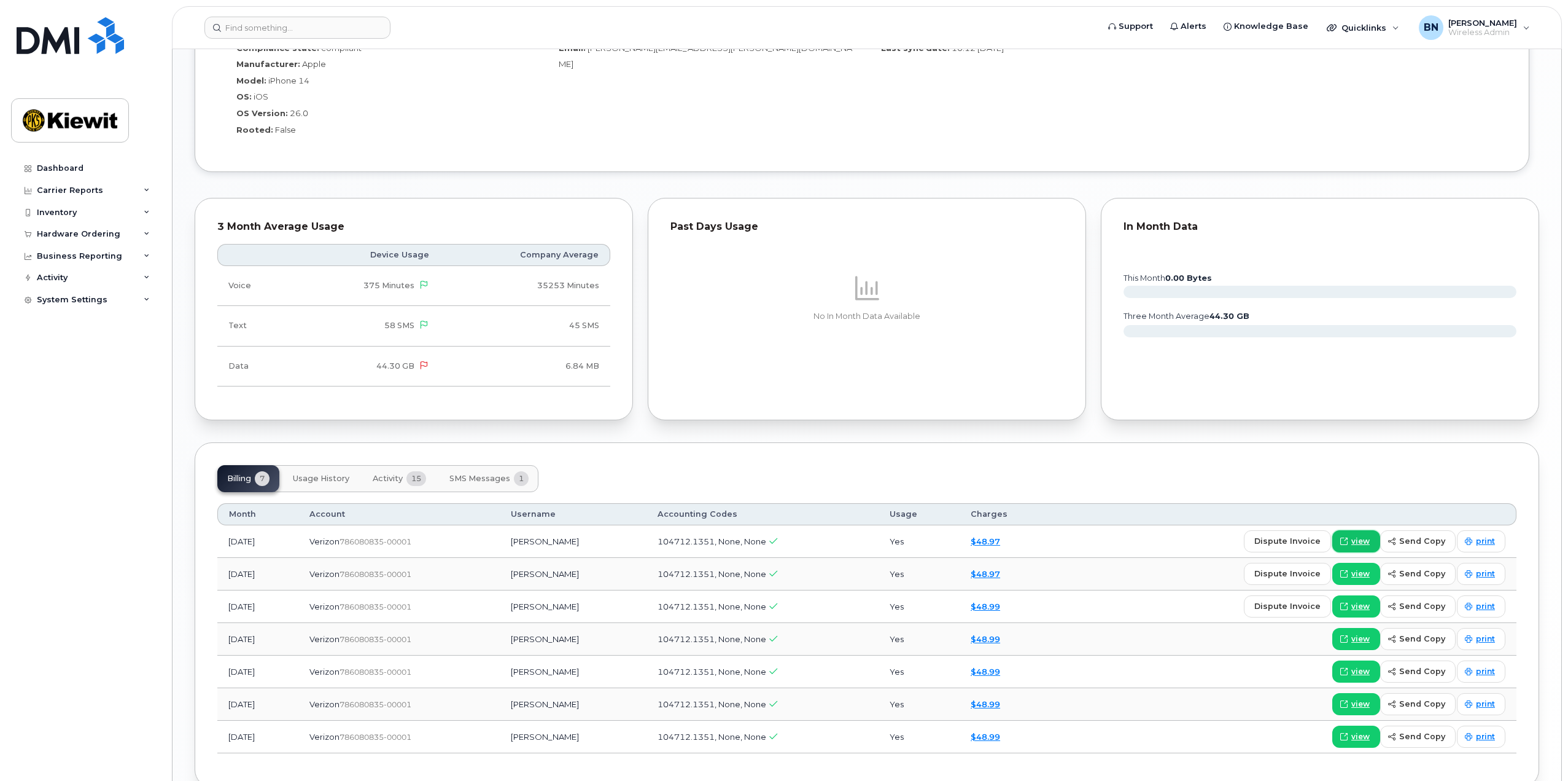
click at [1350, 540] on span at bounding box center [1344, 541] width 11 height 11
